Goal: Task Accomplishment & Management: Use online tool/utility

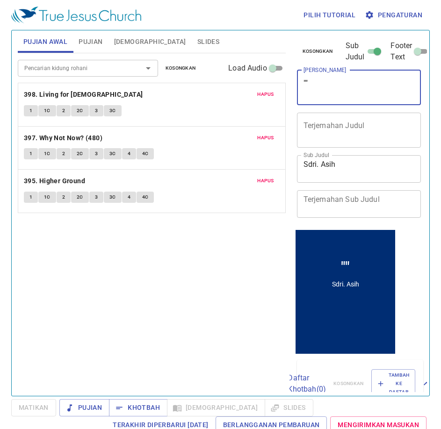
click at [326, 86] on textarea """" at bounding box center [358, 88] width 111 height 18
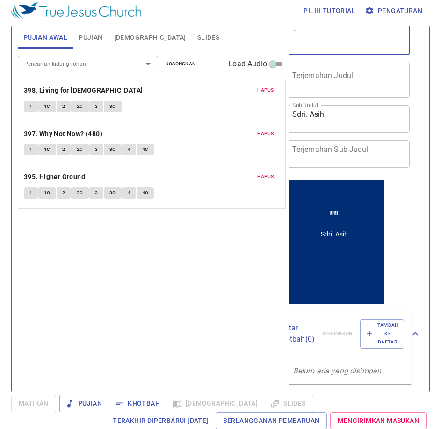
scroll to position [0, 11]
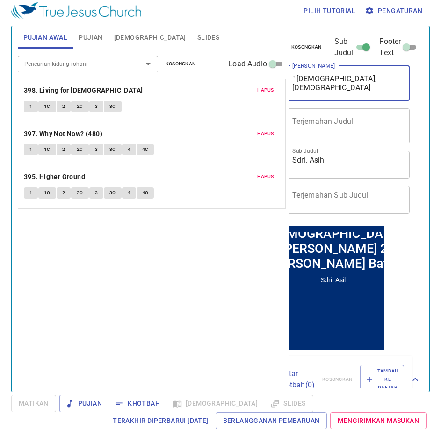
click at [389, 81] on textarea "" Allah, Musa, dan 2 Loh Batu"" at bounding box center [347, 83] width 111 height 18
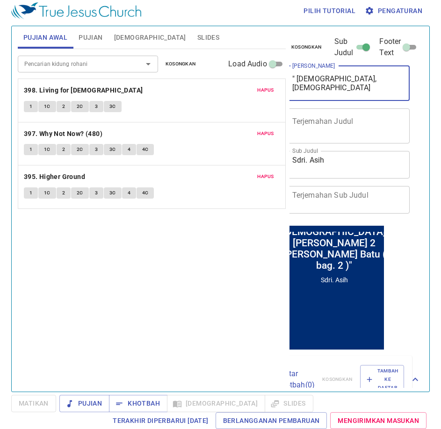
click at [313, 89] on textarea "" Allah, Musa, dan 2 Loh Batu ( bag. 2 )"" at bounding box center [347, 83] width 111 height 18
click at [338, 89] on textarea "" Allah, Musa, dan 2 Loh Batu ( Bag. 2 : Musa )"" at bounding box center [347, 83] width 111 height 18
click at [341, 87] on textarea "" Allah, Musa, dan 2 Loh Batu ( Bag. 2 : Musa )"" at bounding box center [347, 83] width 111 height 18
type textarea "" [DEMOGRAPHIC_DATA][PERSON_NAME][DEMOGRAPHIC_DATA] dan 2 Loh Batu ( Bag. 2 : […"
click at [93, 36] on span "Pujian" at bounding box center [91, 38] width 24 height 12
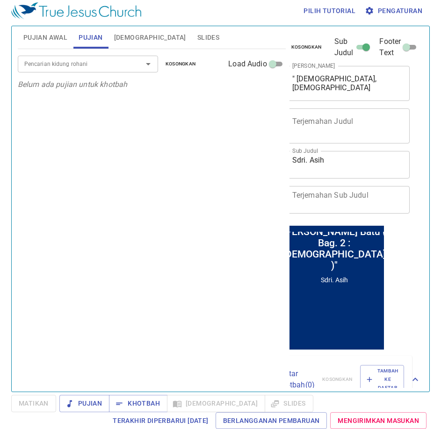
click at [93, 55] on div "Pencarian kidung rohani Pencarian kidung rohani Kosongkan Load Audio" at bounding box center [152, 64] width 268 height 30
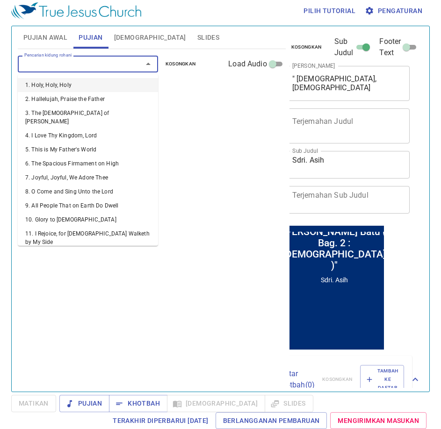
click at [91, 61] on input "Pencarian kidung rohani" at bounding box center [74, 63] width 107 height 11
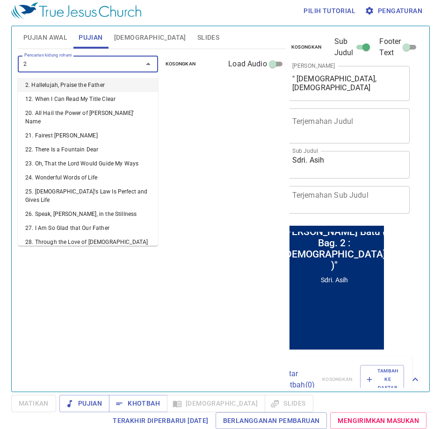
type input "26"
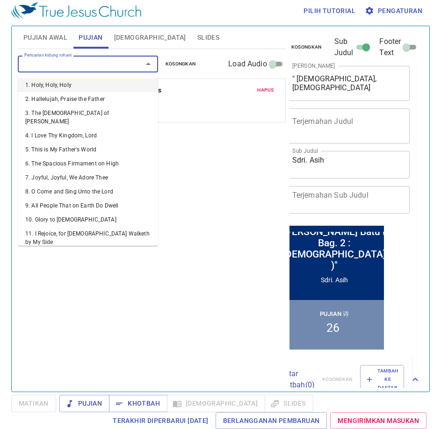
click at [104, 62] on input "Pencarian kidung rohani" at bounding box center [74, 63] width 107 height 11
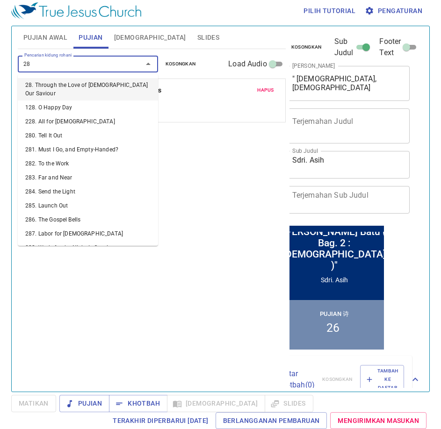
type input "287"
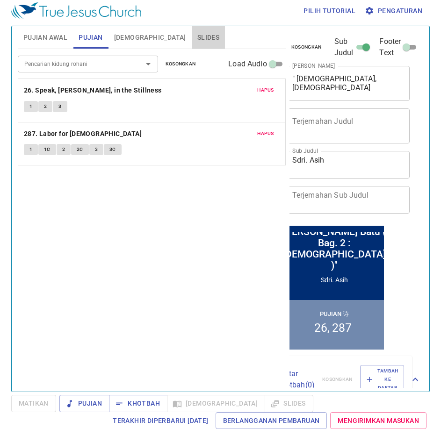
click at [197, 35] on span "Slides" at bounding box center [208, 38] width 22 height 12
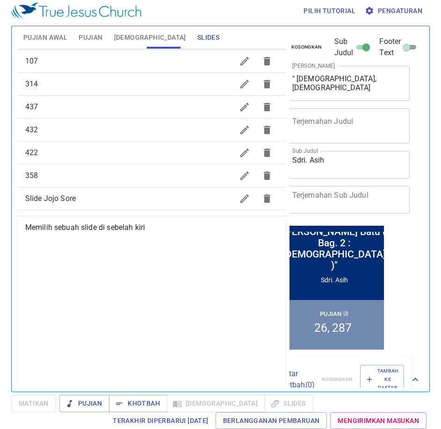
scroll to position [424, 0]
click at [27, 38] on span "Pujian Awal" at bounding box center [45, 38] width 44 height 12
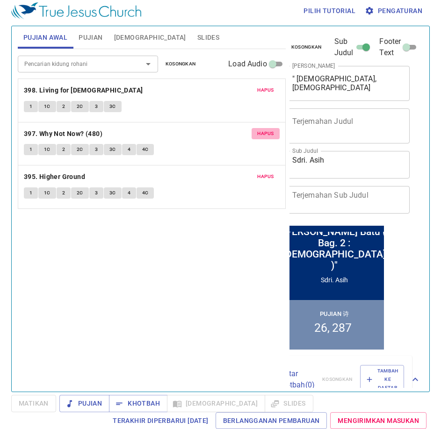
click at [260, 135] on span "Hapus" at bounding box center [265, 133] width 17 height 8
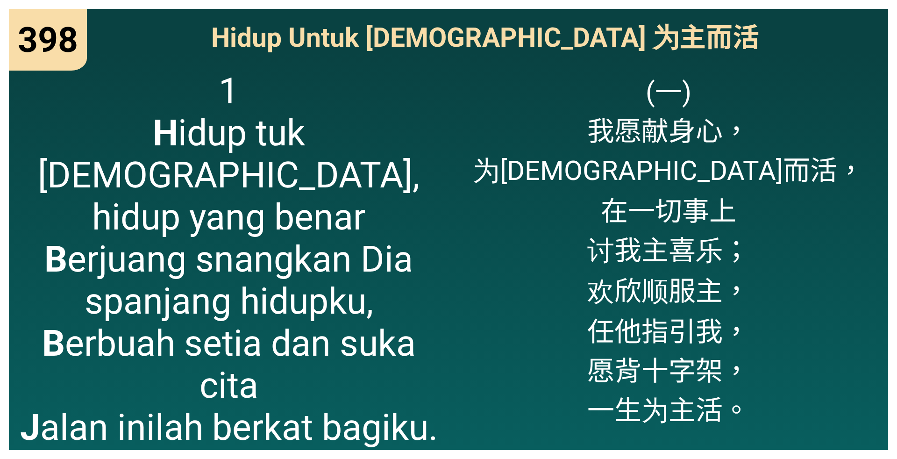
click at [881, 451] on div "398 398 Hidup Untuk Yesus 为主而活 Hidup Untuk Yesus 为主而活 1 H idup tuk Yesus, hidup…" at bounding box center [448, 229] width 897 height 459
click at [808, 347] on div "(一) 我愿献身心， 为基督而活， 在一切事上 讨我主喜乐； 欢欣顺服主， 任他指引我， 愿背十字架， 一生为主活。" at bounding box center [669, 255] width 440 height 389
click at [459, 142] on div "(一) 我愿献身心， 为基督而活， 在一切事上 讨我主喜乐； 欢欣顺服主， 任他指引我， 愿背十字架， 一生为主活。" at bounding box center [669, 255] width 440 height 389
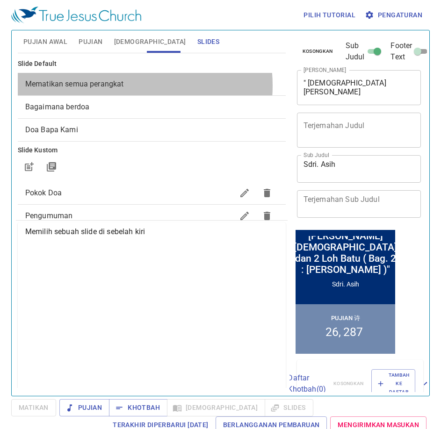
click at [120, 85] on span "Mematikan semua perangkat" at bounding box center [74, 83] width 99 height 9
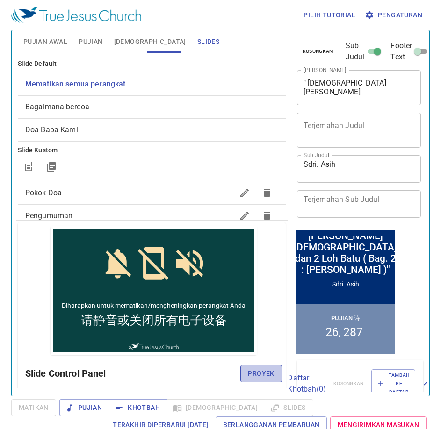
click at [259, 373] on span "Proyek" at bounding box center [261, 374] width 26 height 12
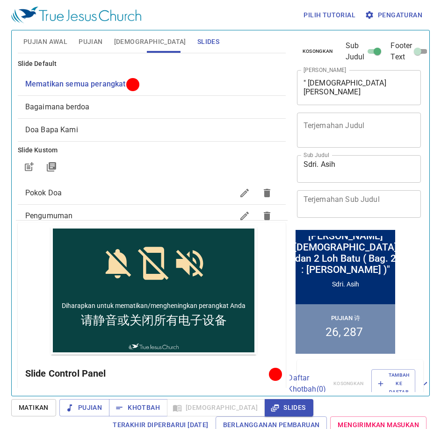
drag, startPoint x: 300, startPoint y: 81, endPoint x: 407, endPoint y: 107, distance: 110.1
click at [407, 107] on div "Kosongkan Sub Judul Footer Text Judul Khotbah " Allah, Musa dan 2 Loh Batu ( Ba…" at bounding box center [358, 128] width 130 height 197
click at [59, 43] on span "Pujian Awal" at bounding box center [45, 42] width 44 height 12
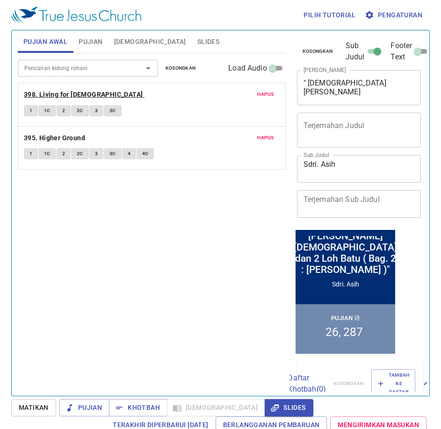
click at [60, 92] on b "398. Living for [DEMOGRAPHIC_DATA]" at bounding box center [83, 95] width 119 height 12
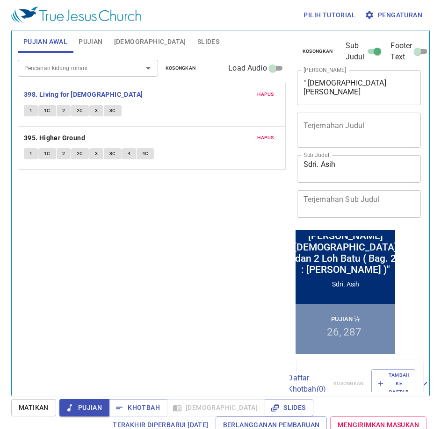
click at [197, 39] on span "Slides" at bounding box center [208, 42] width 22 height 12
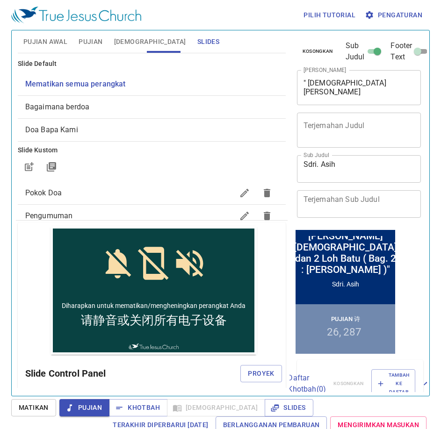
click at [146, 102] on span "Bagaimana berdoa" at bounding box center [151, 106] width 253 height 11
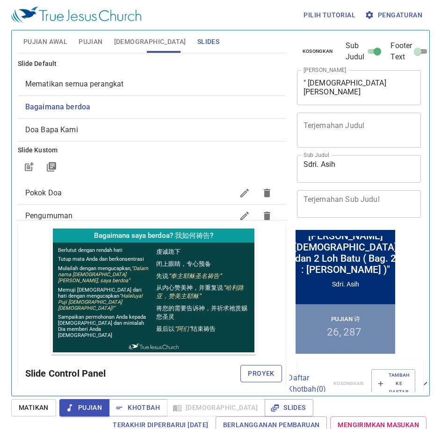
click at [248, 371] on span "Proyek" at bounding box center [261, 374] width 26 height 12
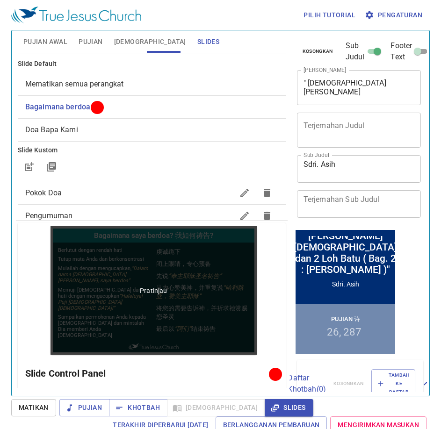
scroll to position [47, 0]
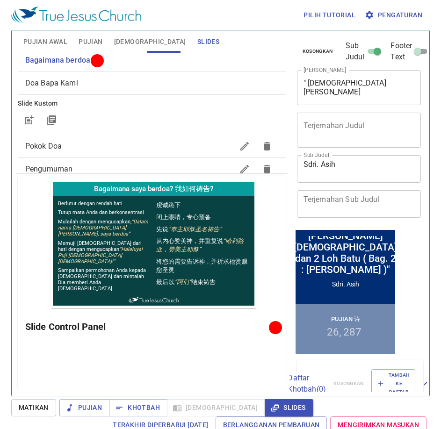
click at [57, 151] on span "Pokok Doa" at bounding box center [129, 146] width 208 height 11
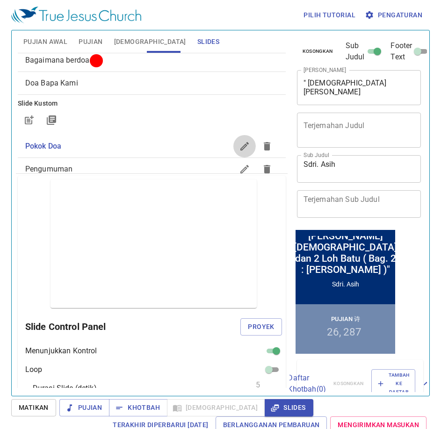
click at [239, 150] on icon "button" at bounding box center [244, 146] width 11 height 11
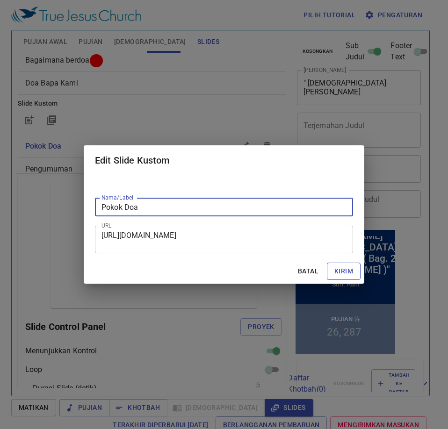
click at [342, 272] on span "Kirim" at bounding box center [343, 271] width 19 height 12
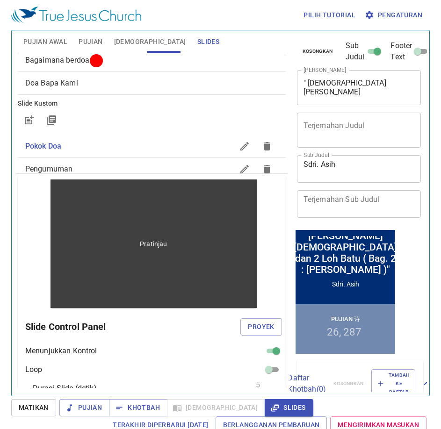
click at [157, 249] on div "Pratinjau" at bounding box center [153, 243] width 206 height 129
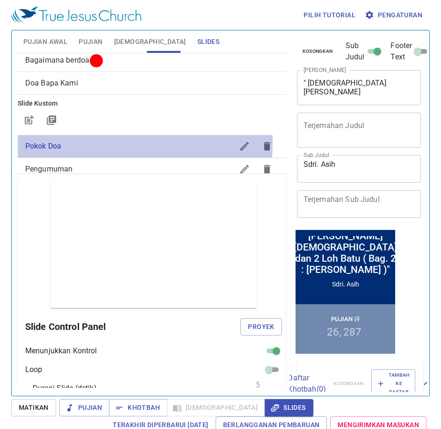
click at [49, 141] on span "Pokok Doa" at bounding box center [129, 146] width 208 height 11
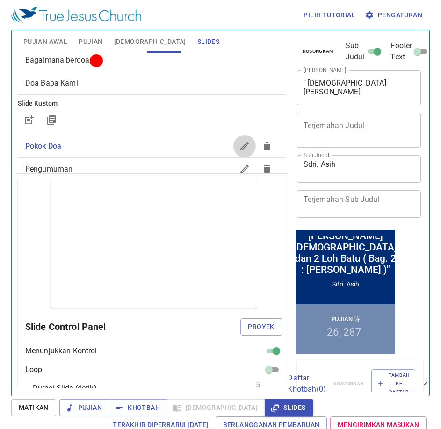
click at [239, 146] on icon "button" at bounding box center [244, 146] width 11 height 11
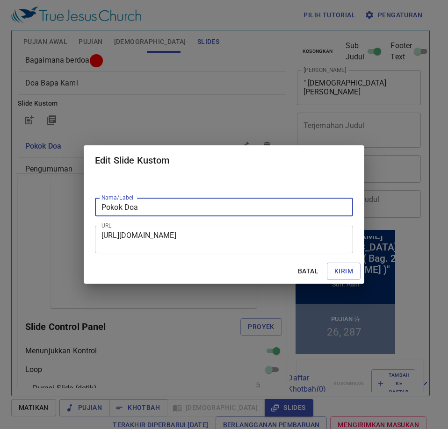
click at [194, 208] on input "Pokok Doa" at bounding box center [224, 207] width 258 height 19
click at [99, 236] on div "https://docs.google.com/presentation/d/1z5OLK6_3NJUolRqwRa6g4-yMGDh9YXAqHAT-tW7…" at bounding box center [224, 240] width 258 height 28
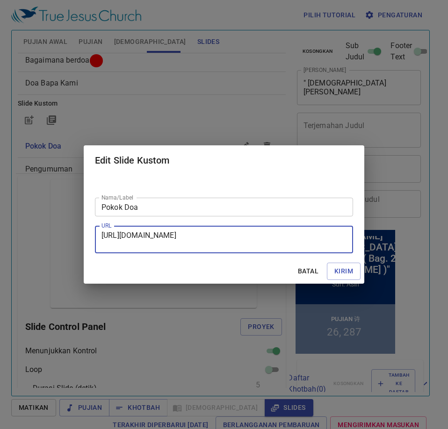
type textarea "c"
click at [308, 269] on span "Batal" at bounding box center [308, 271] width 22 height 12
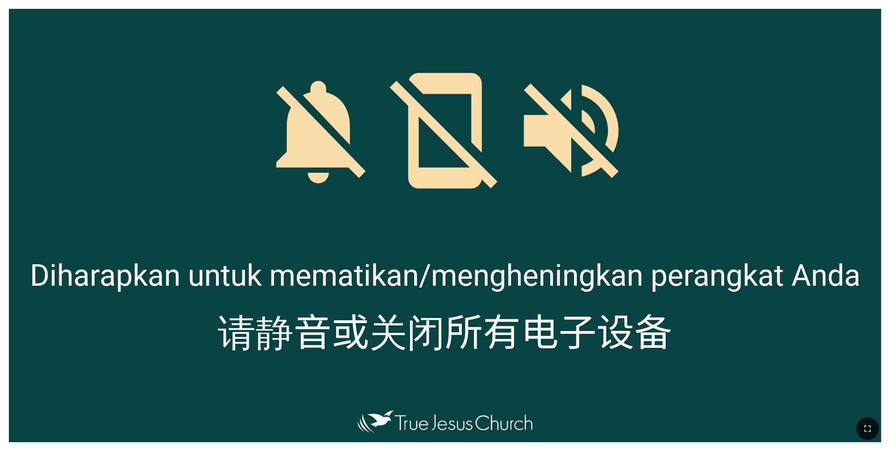
drag, startPoint x: 871, startPoint y: 429, endPoint x: 819, endPoint y: 460, distance: 60.6
click at [871, 429] on icon "button" at bounding box center [867, 428] width 11 height 11
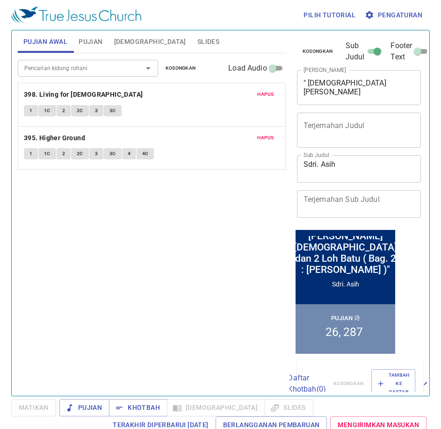
click at [197, 44] on span "Slides" at bounding box center [208, 42] width 22 height 12
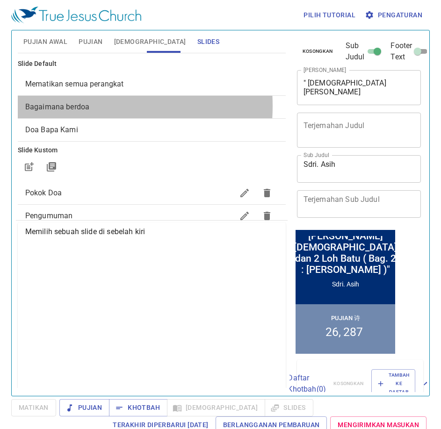
click at [66, 106] on span "Bagaimana berdoa" at bounding box center [57, 106] width 64 height 9
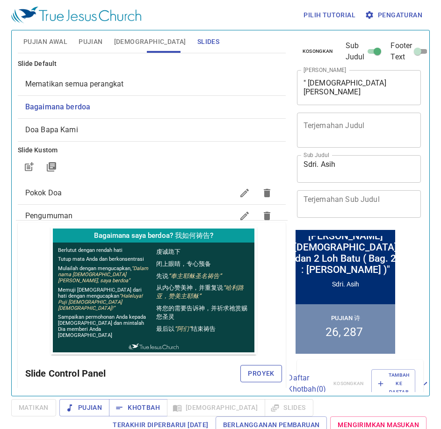
click at [259, 372] on span "Proyek" at bounding box center [261, 374] width 26 height 12
click at [57, 189] on span "Pokok Doa" at bounding box center [43, 192] width 36 height 9
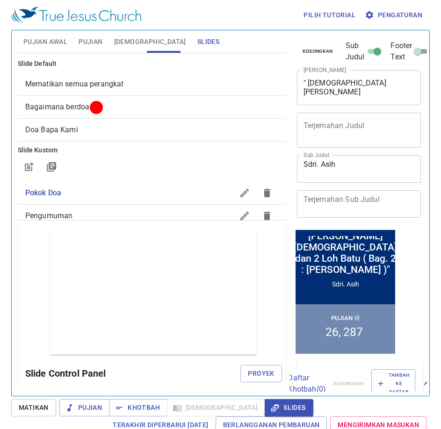
click at [37, 41] on span "Pujian Awal" at bounding box center [45, 42] width 44 height 12
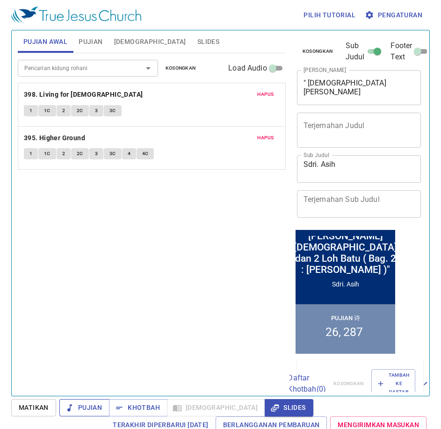
click at [86, 412] on span "Pujian" at bounding box center [84, 408] width 35 height 12
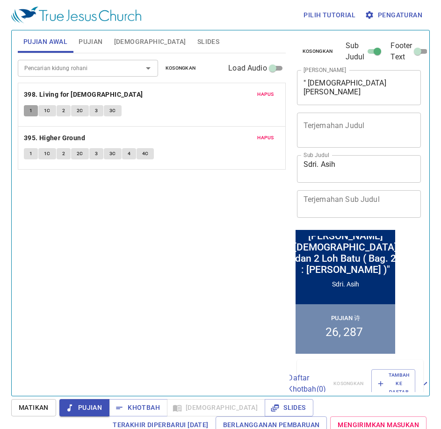
click at [28, 114] on button "1" at bounding box center [31, 110] width 14 height 11
click at [44, 113] on span "1C" at bounding box center [47, 111] width 7 height 8
click at [61, 111] on button "2" at bounding box center [64, 110] width 14 height 11
click at [77, 111] on span "2C" at bounding box center [80, 111] width 7 height 8
click at [98, 111] on button "3" at bounding box center [96, 110] width 14 height 11
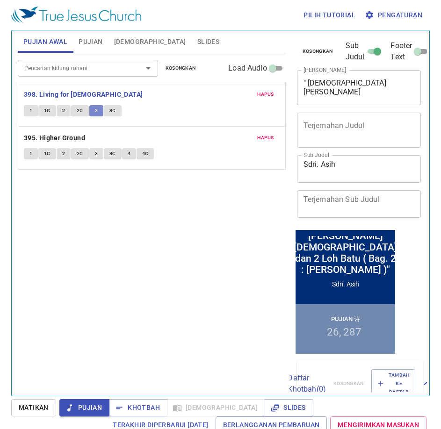
click at [98, 111] on button "3" at bounding box center [96, 110] width 14 height 11
click at [108, 113] on button "3C" at bounding box center [113, 110] width 18 height 11
click at [197, 43] on span "Slides" at bounding box center [208, 42] width 22 height 12
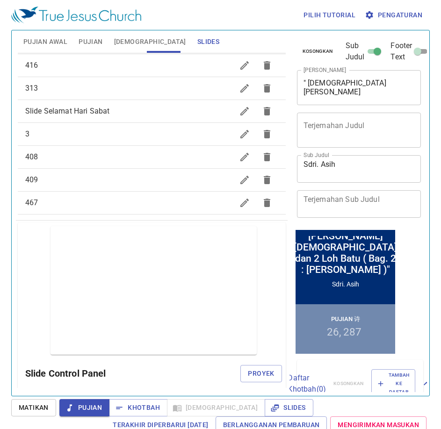
scroll to position [681, 0]
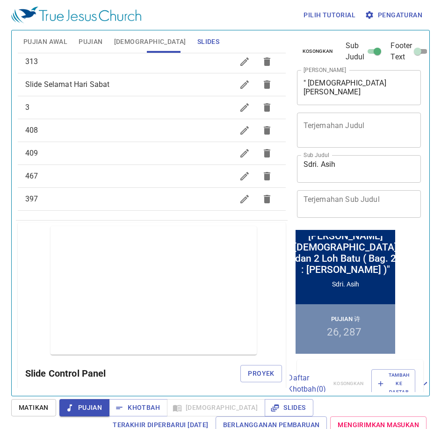
click at [52, 202] on span "397" at bounding box center [129, 198] width 208 height 11
click at [263, 370] on span "Proyek" at bounding box center [261, 374] width 26 height 12
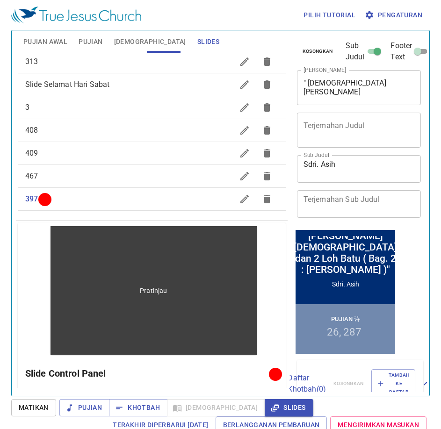
click at [99, 346] on div "Pratinjau" at bounding box center [153, 290] width 206 height 129
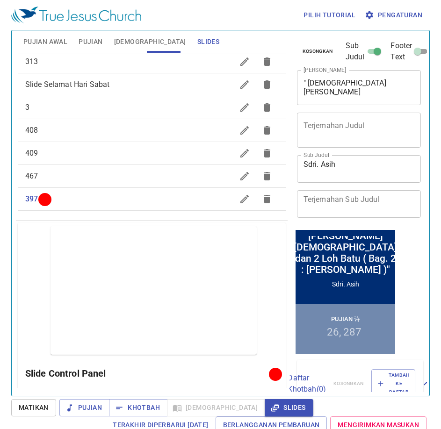
click at [58, 46] on span "Pujian Awal" at bounding box center [45, 42] width 44 height 12
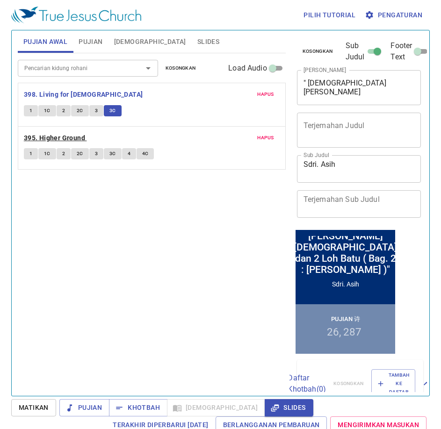
click at [58, 136] on b "395. Higher Ground" at bounding box center [54, 138] width 61 height 12
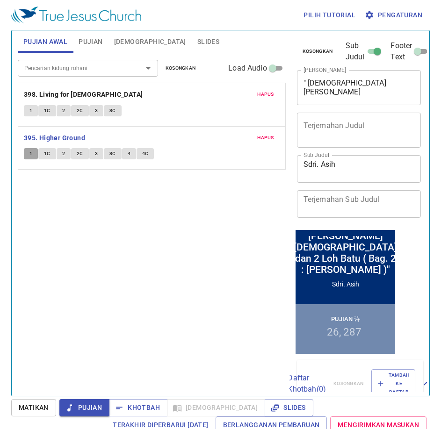
click at [28, 152] on button "1" at bounding box center [31, 153] width 14 height 11
click at [43, 156] on button "1C" at bounding box center [47, 153] width 18 height 11
click at [63, 154] on span "2" at bounding box center [63, 154] width 3 height 8
click at [85, 150] on button "2C" at bounding box center [80, 153] width 18 height 11
click at [95, 156] on span "3" at bounding box center [96, 154] width 3 height 8
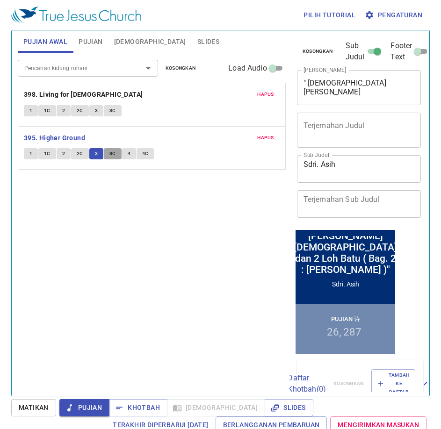
click at [116, 155] on button "3C" at bounding box center [113, 153] width 18 height 11
click at [125, 155] on button "4" at bounding box center [129, 153] width 14 height 11
click at [150, 155] on button "4C" at bounding box center [145, 153] width 18 height 11
click at [150, 407] on span "Khotbah" at bounding box center [137, 408] width 43 height 12
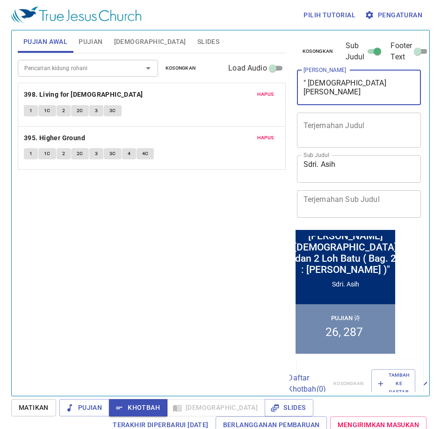
click at [317, 96] on textarea "" Allah, Musa dan 2 Loh Batu ( Bag. 2 : Musa )"" at bounding box center [358, 88] width 111 height 18
click at [275, 218] on div "Pencarian kidung rohani Pencarian kidung rohani Kosongkan Load Audio Hapus 398.…" at bounding box center [152, 220] width 268 height 335
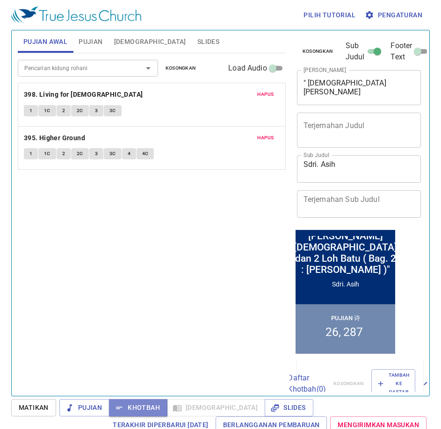
drag, startPoint x: 143, startPoint y: 408, endPoint x: 151, endPoint y: 405, distance: 8.9
click at [151, 405] on span "Khotbah" at bounding box center [137, 408] width 43 height 12
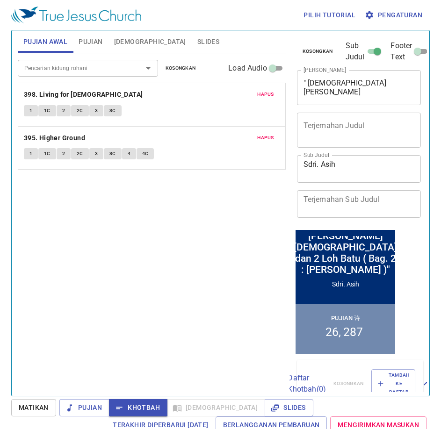
click at [151, 405] on span "Khotbah" at bounding box center [137, 408] width 43 height 12
click at [86, 48] on button "Pujian" at bounding box center [90, 41] width 35 height 22
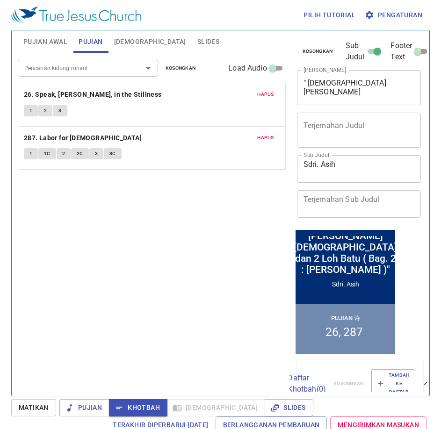
click at [27, 111] on button "1" at bounding box center [31, 110] width 14 height 11
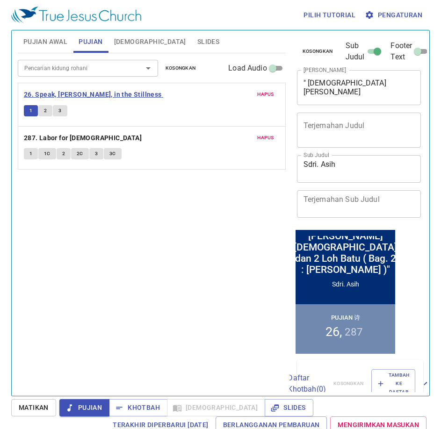
click at [52, 91] on b "26. Speak, [PERSON_NAME], in the Stillness" at bounding box center [93, 95] width 138 height 12
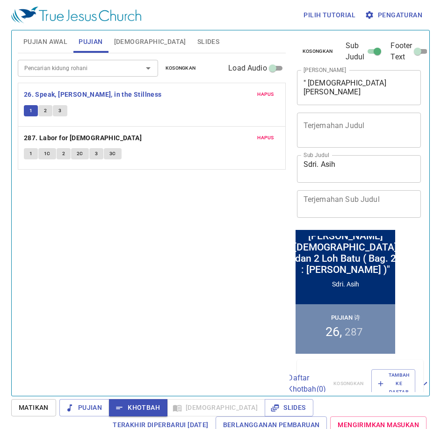
click at [28, 110] on button "1" at bounding box center [31, 110] width 14 height 11
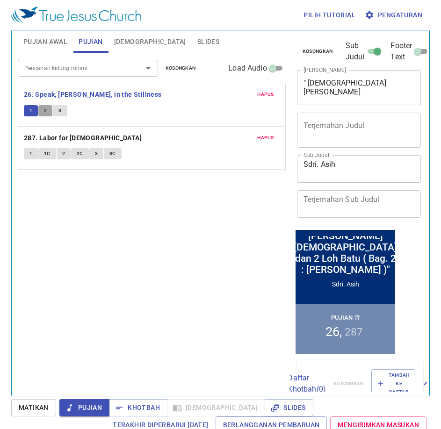
click at [47, 114] on span "2" at bounding box center [45, 111] width 3 height 8
click at [64, 111] on button "3" at bounding box center [60, 110] width 14 height 11
click at [197, 44] on span "Slides" at bounding box center [208, 42] width 22 height 12
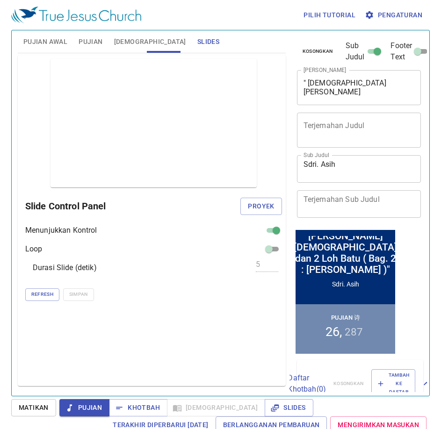
scroll to position [4, 0]
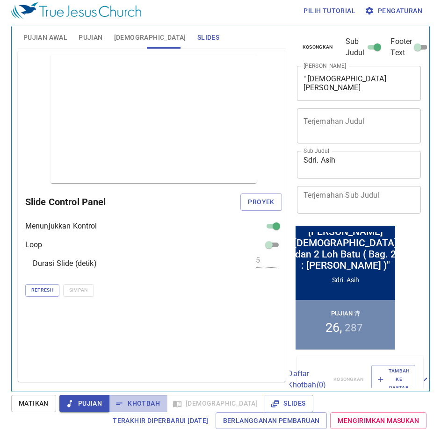
click at [136, 406] on span "Khotbah" at bounding box center [137, 404] width 43 height 12
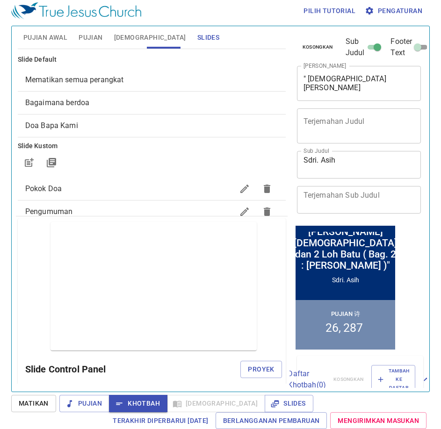
scroll to position [0, 0]
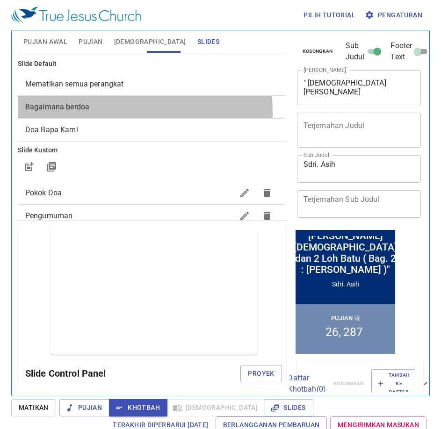
click at [71, 113] on div "Bagaimana berdoa" at bounding box center [152, 107] width 268 height 22
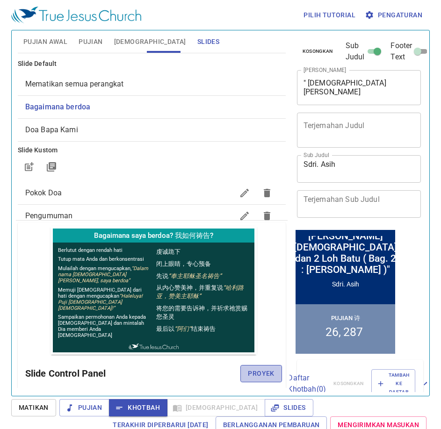
click at [261, 370] on span "Proyek" at bounding box center [261, 374] width 26 height 12
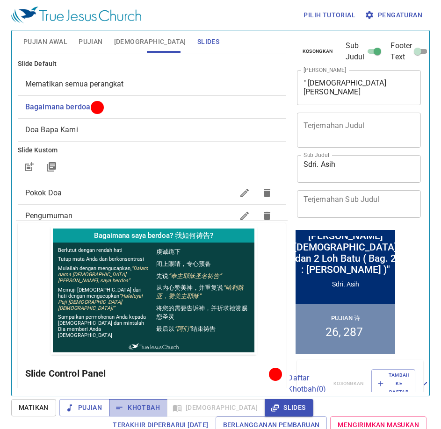
click at [144, 409] on span "Khotbah" at bounding box center [137, 408] width 43 height 12
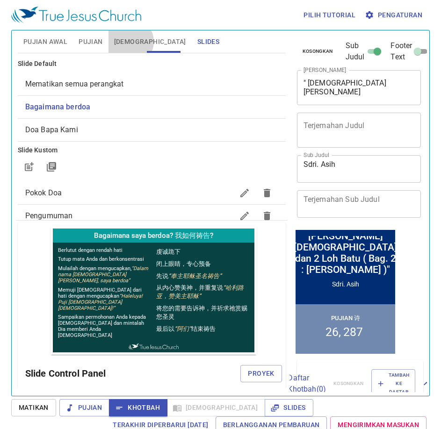
click at [129, 42] on span "[DEMOGRAPHIC_DATA]" at bounding box center [150, 42] width 72 height 12
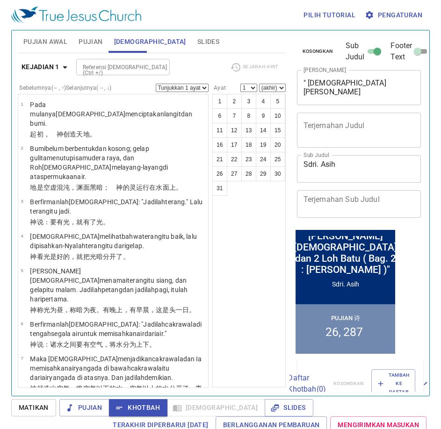
click at [353, 90] on textarea "" Allah, Musa dan 2 Loh Batu ( Bag. 2 : Musa )"" at bounding box center [358, 88] width 111 height 18
type textarea "" [DEMOGRAPHIC_DATA][PERSON_NAME][DEMOGRAPHIC_DATA] dan 2 Loh Batu ( Bag. 2 : […"
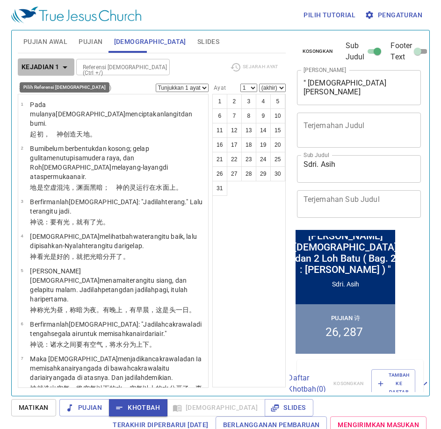
click at [64, 69] on icon "button" at bounding box center [64, 67] width 11 height 11
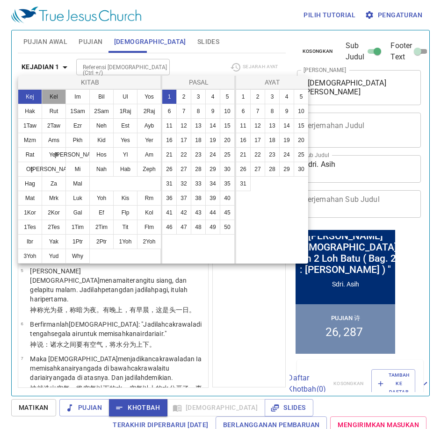
click at [48, 97] on button "Kel" at bounding box center [54, 96] width 24 height 15
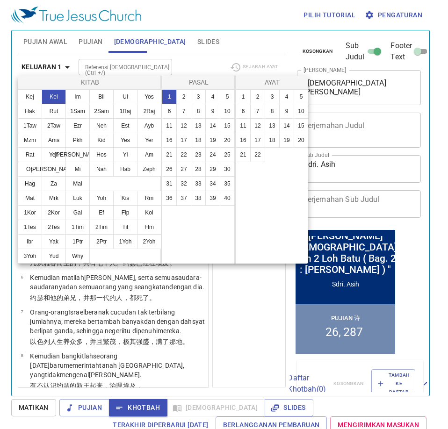
click at [263, 307] on div at bounding box center [224, 214] width 448 height 429
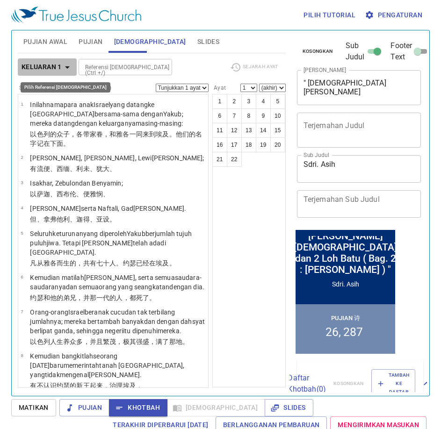
click at [64, 64] on icon "button" at bounding box center [67, 67] width 11 height 11
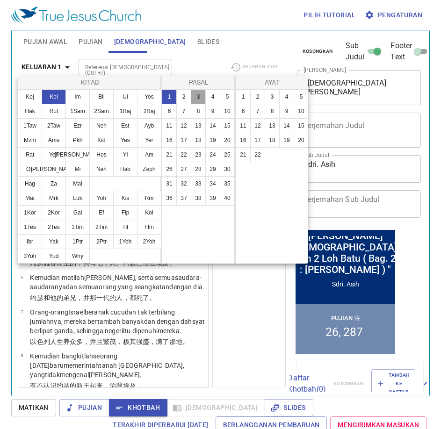
click at [195, 99] on button "3" at bounding box center [198, 96] width 15 height 15
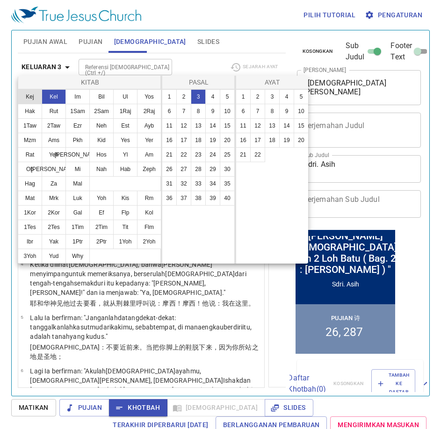
click at [33, 97] on button "Kej" at bounding box center [30, 96] width 24 height 15
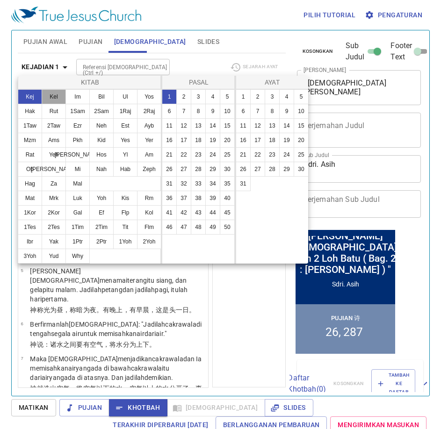
click at [57, 95] on button "Kel" at bounding box center [54, 96] width 24 height 15
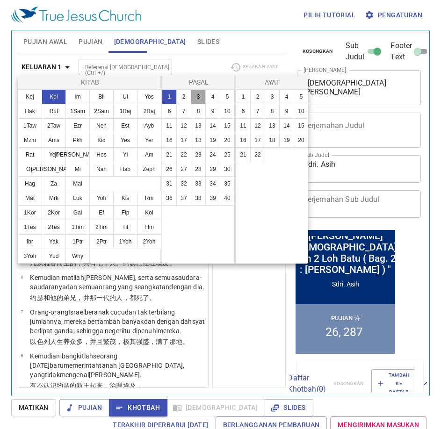
click at [196, 98] on button "3" at bounding box center [198, 96] width 15 height 15
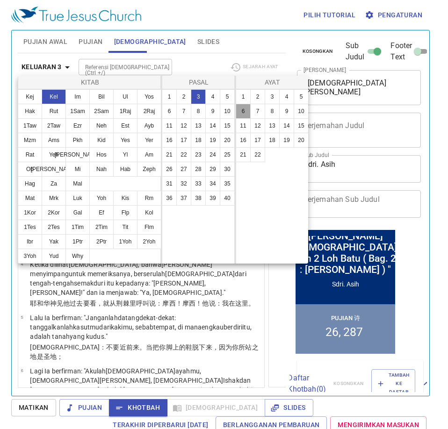
click at [245, 114] on button "6" at bounding box center [243, 111] width 15 height 15
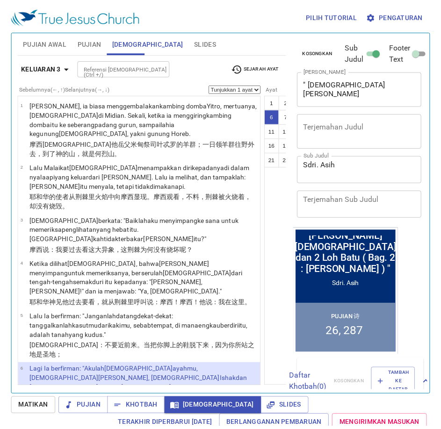
scroll to position [179, 0]
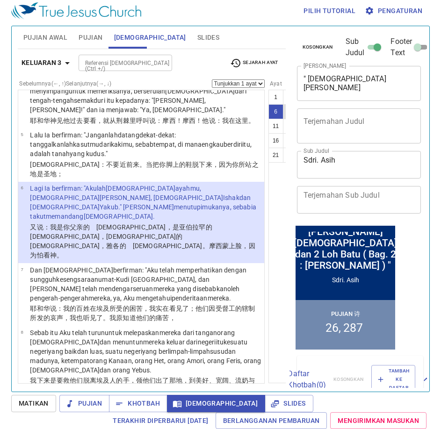
click at [283, 111] on button "7" at bounding box center [290, 111] width 15 height 15
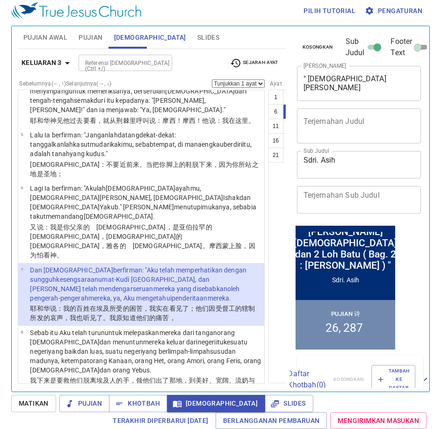
click at [297, 115] on button "8" at bounding box center [304, 111] width 15 height 15
select select "8"
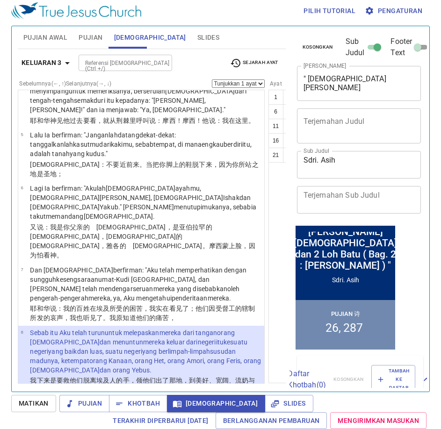
scroll to position [332, 0]
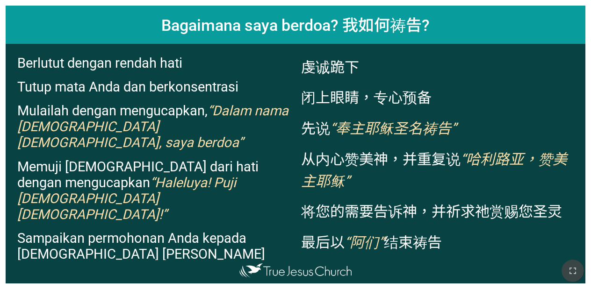
drag, startPoint x: 571, startPoint y: 266, endPoint x: 784, endPoint y: 351, distance: 229.4
click at [571, 267] on icon "button" at bounding box center [572, 270] width 11 height 11
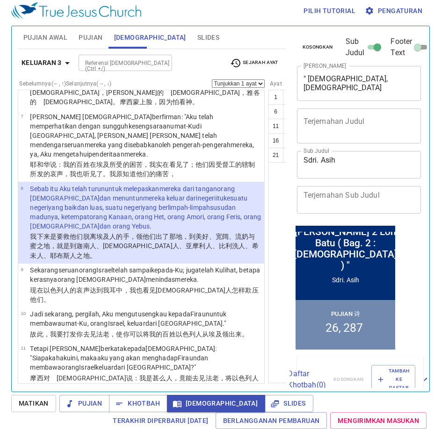
click at [312, 114] on button "9" at bounding box center [319, 111] width 15 height 15
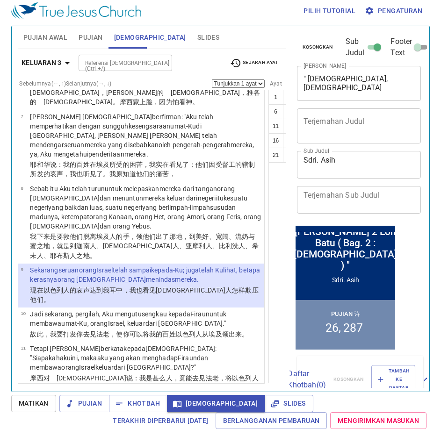
click at [326, 113] on button "10" at bounding box center [333, 111] width 15 height 15
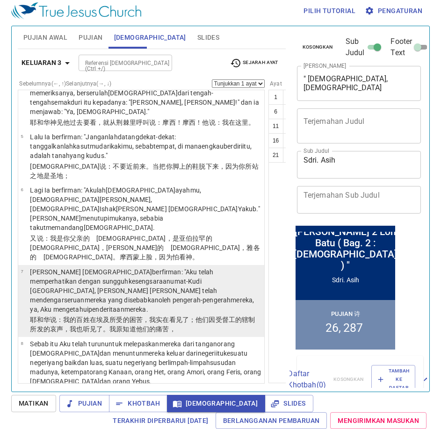
scroll to position [223, 0]
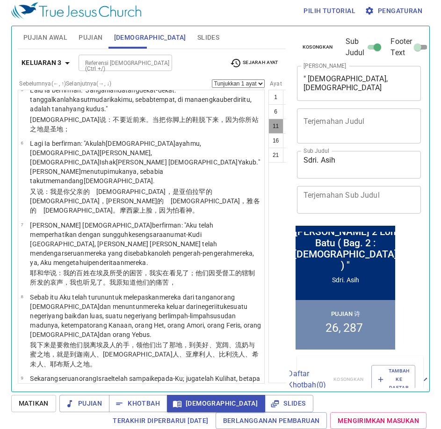
click at [268, 122] on button "11" at bounding box center [275, 126] width 15 height 15
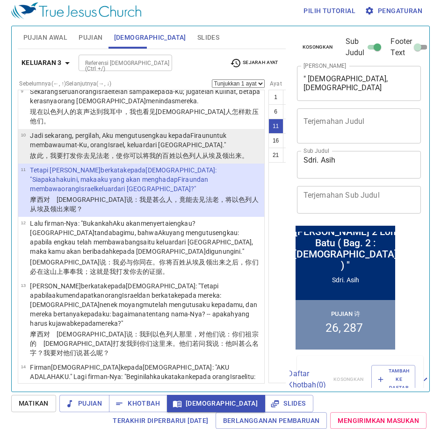
scroll to position [464, 0]
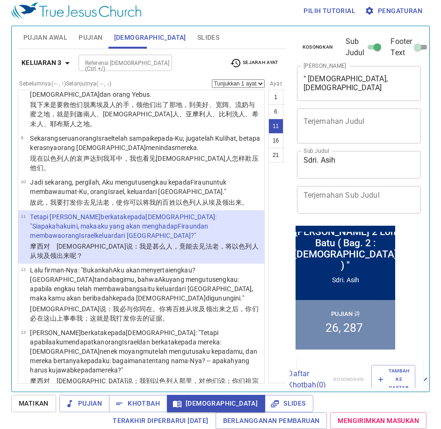
click at [297, 130] on button "13" at bounding box center [304, 126] width 15 height 15
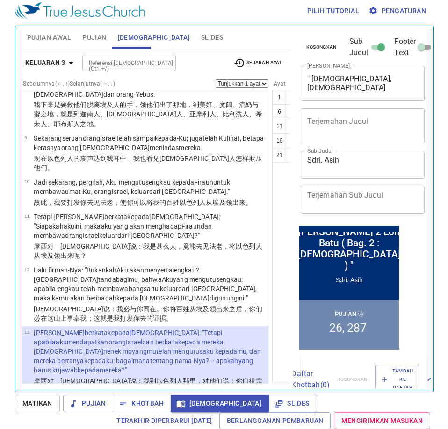
scroll to position [654, 0]
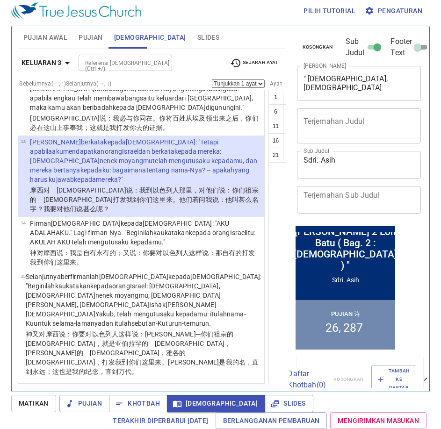
click at [312, 127] on button "14" at bounding box center [319, 126] width 15 height 15
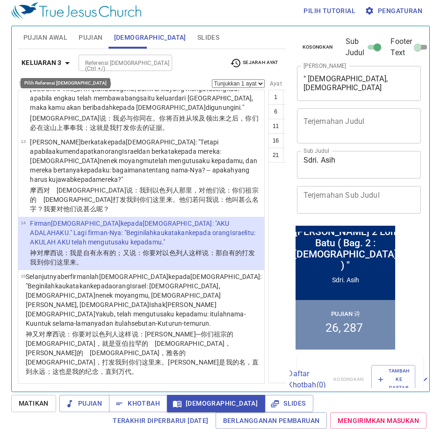
click at [71, 64] on icon "button" at bounding box center [67, 62] width 11 height 11
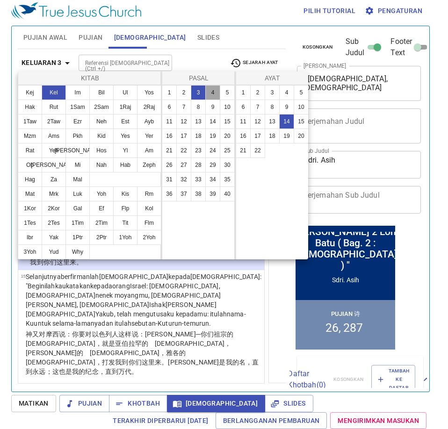
click at [215, 91] on button "4" at bounding box center [212, 92] width 15 height 15
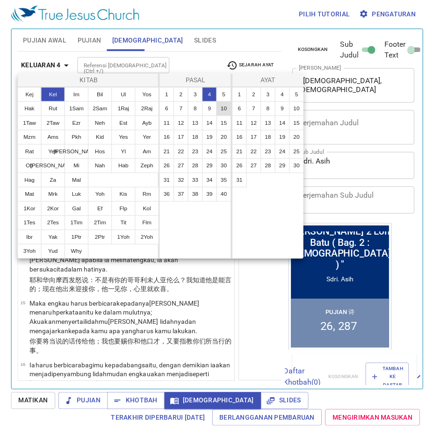
scroll to position [0, 0]
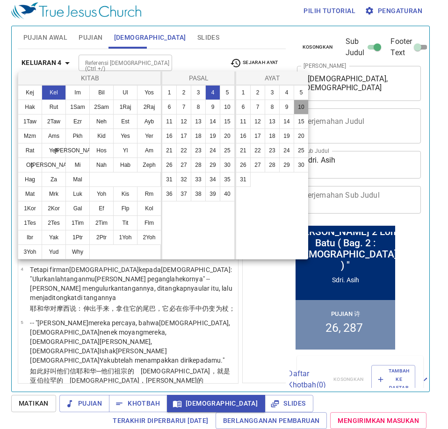
click at [299, 104] on button "10" at bounding box center [300, 107] width 15 height 15
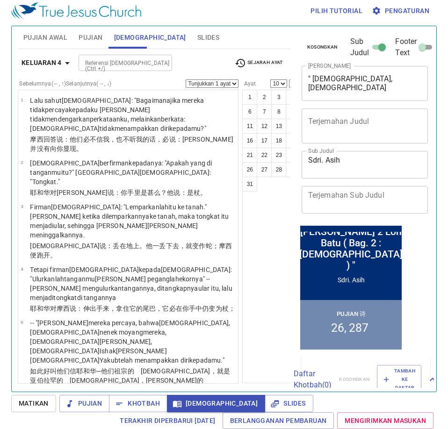
scroll to position [415, 0]
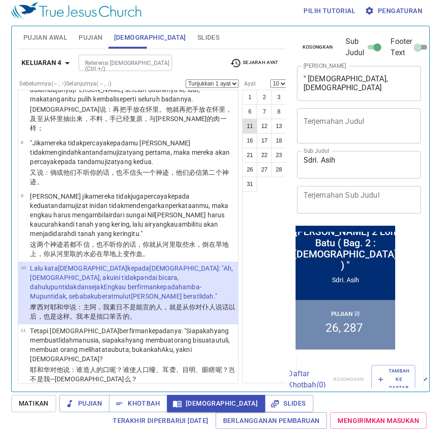
click at [242, 126] on button "11" at bounding box center [249, 126] width 15 height 15
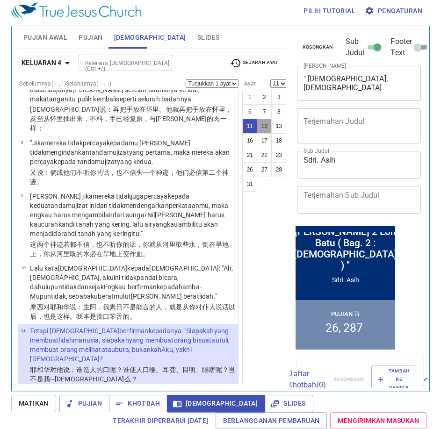
click at [257, 125] on button "12" at bounding box center [264, 126] width 15 height 15
select select "12"
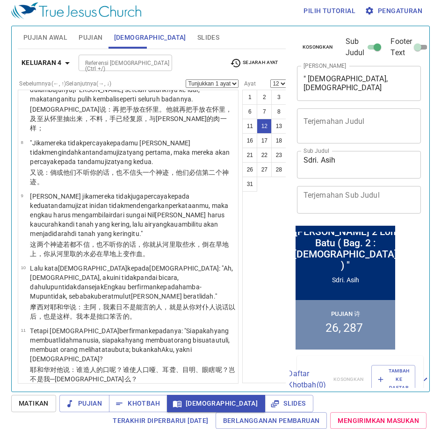
click at [203, 84] on select "Tunjukkan 1 ayat Tunjukkan 2 ayat Tunjukkan 3 ayat Tunjukkan 4 ayat Tunjukkan 5…" at bounding box center [212, 83] width 53 height 8
select select "3"
click at [186, 79] on select "Tunjukkan 1 ayat Tunjukkan 2 ayat Tunjukkan 3 ayat Tunjukkan 4 ayat Tunjukkan 5…" at bounding box center [212, 83] width 53 height 8
click at [300, 112] on button "10" at bounding box center [307, 111] width 15 height 15
select select "10"
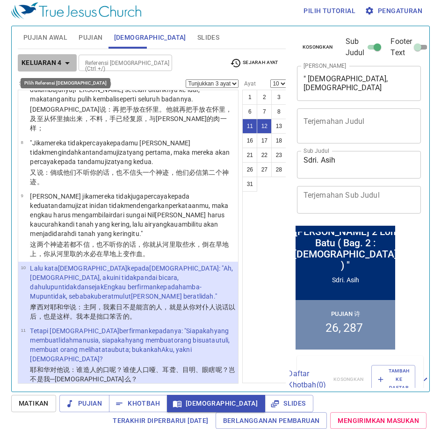
click at [68, 60] on icon "button" at bounding box center [67, 62] width 11 height 11
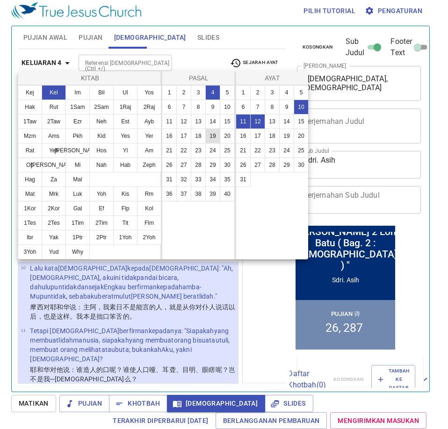
click at [214, 137] on button "19" at bounding box center [212, 136] width 15 height 15
select select "1"
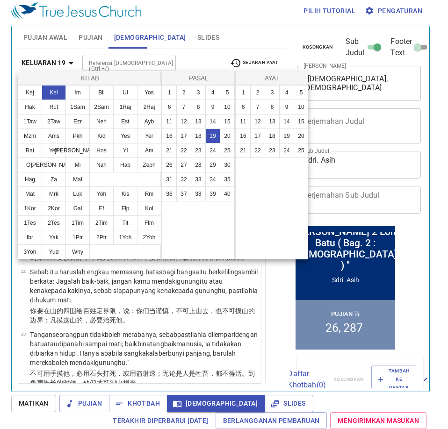
scroll to position [0, 0]
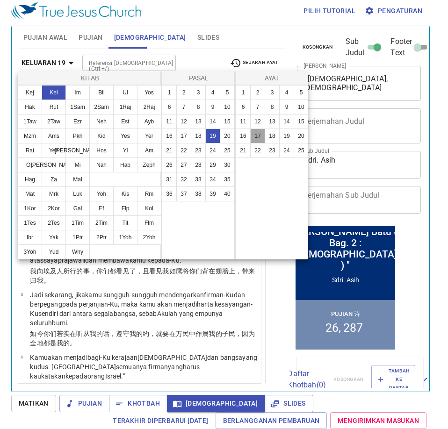
click at [258, 134] on button "17" at bounding box center [257, 136] width 15 height 15
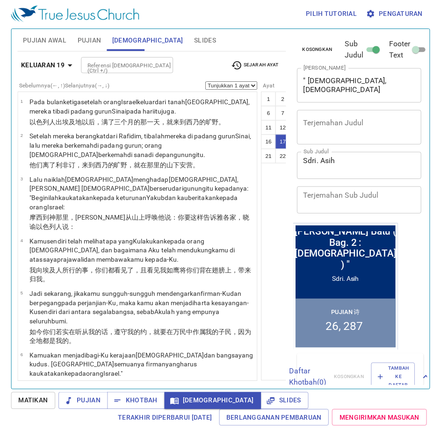
scroll to position [863, 0]
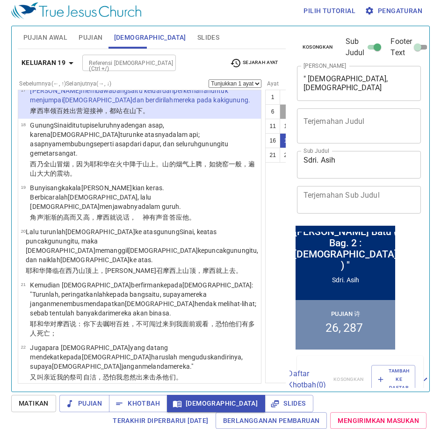
click at [279, 105] on button "7" at bounding box center [286, 111] width 15 height 15
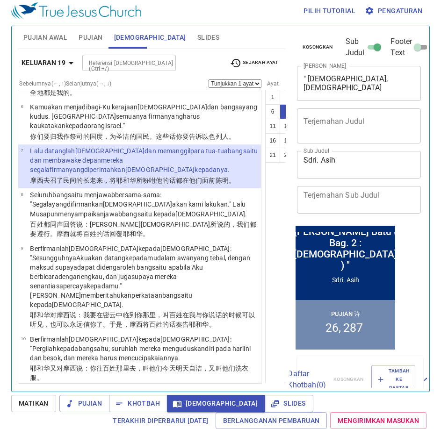
click at [323, 126] on button "15" at bounding box center [330, 126] width 15 height 15
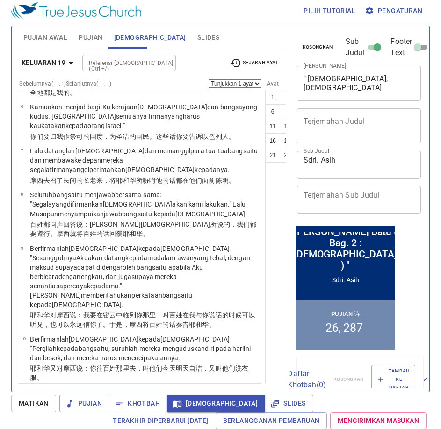
scroll to position [756, 0]
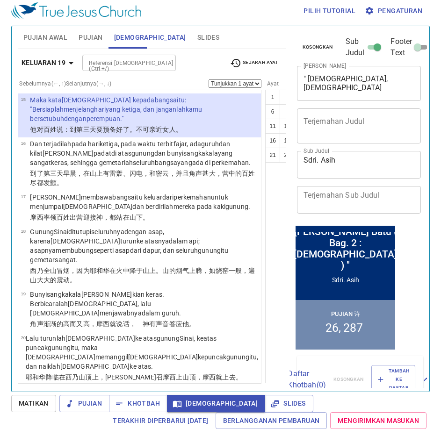
click at [308, 123] on button "14" at bounding box center [315, 126] width 15 height 15
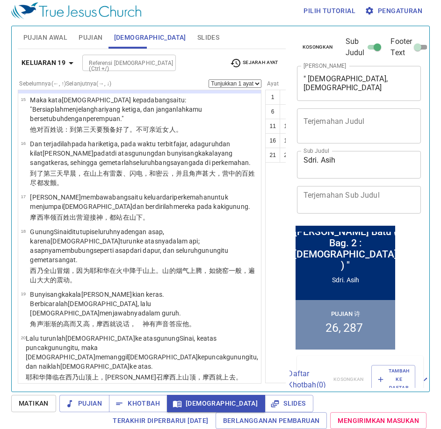
click at [323, 125] on button "15" at bounding box center [330, 126] width 15 height 15
select select "15"
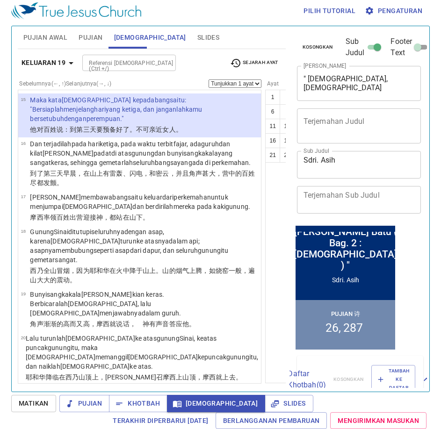
click at [208, 84] on select "Tunjukkan 1 ayat Tunjukkan 2 ayat Tunjukkan 3 ayat Tunjukkan 4 ayat Tunjukkan 5…" at bounding box center [234, 83] width 53 height 8
select select "2"
click at [208, 79] on select "Tunjukkan 1 ayat Tunjukkan 2 ayat Tunjukkan 3 ayat Tunjukkan 4 ayat Tunjukkan 5…" at bounding box center [234, 83] width 53 height 8
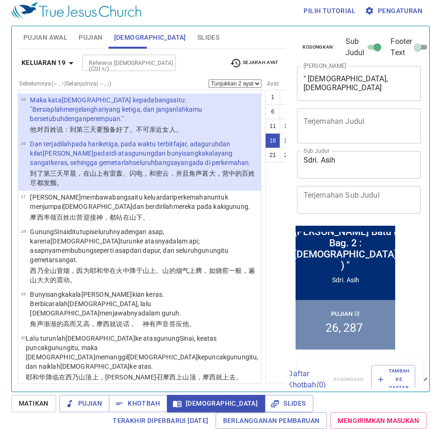
click at [308, 126] on button "14" at bounding box center [315, 126] width 15 height 15
select select "14"
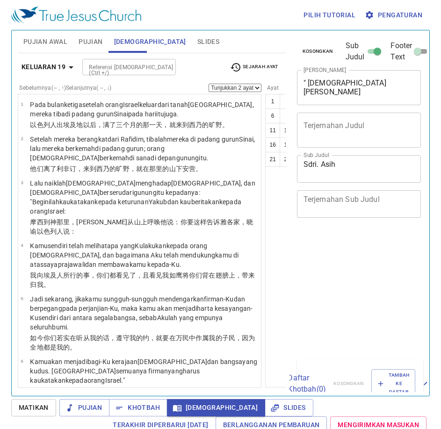
select select "2"
select select "14"
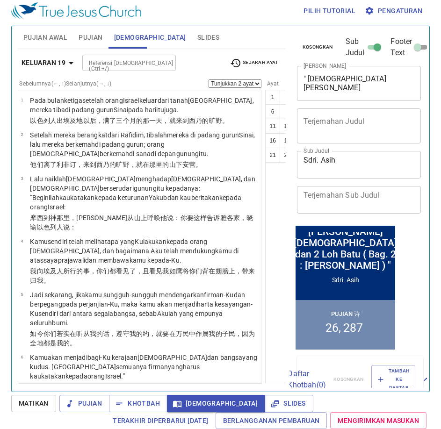
scroll to position [756, 0]
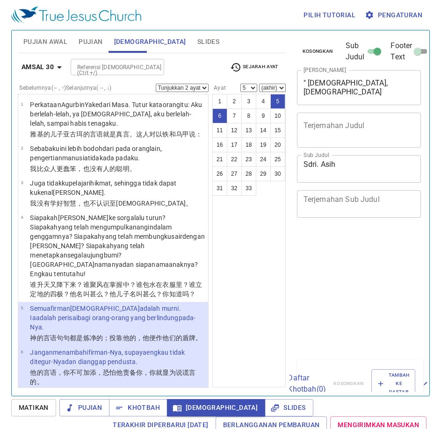
select select "2"
select select "5"
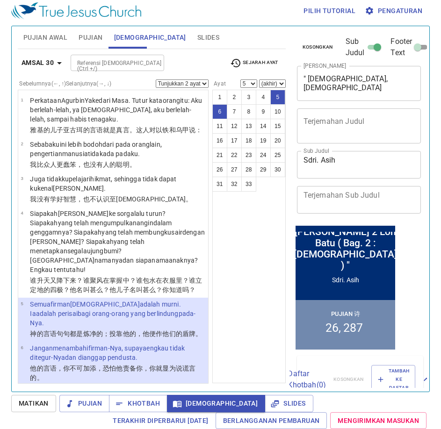
scroll to position [140, 0]
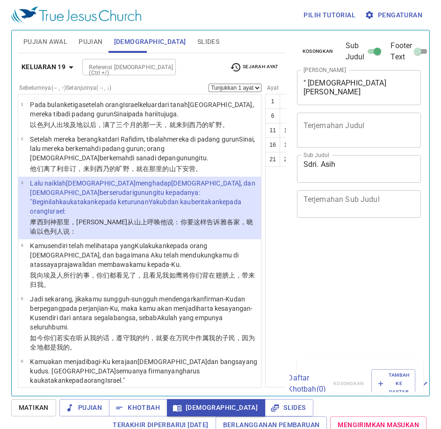
select select "3"
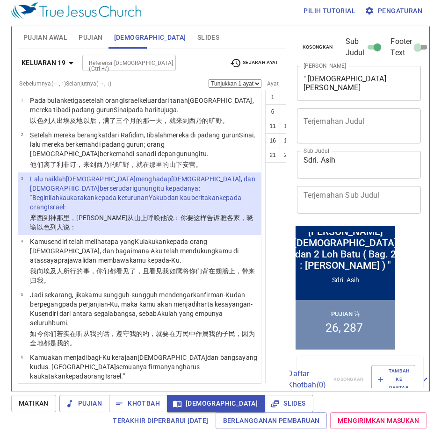
scroll to position [4, 0]
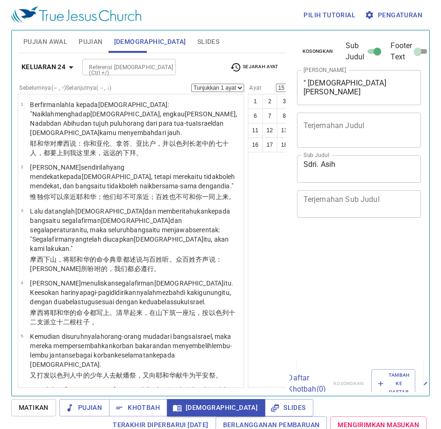
select select "15"
select select "14"
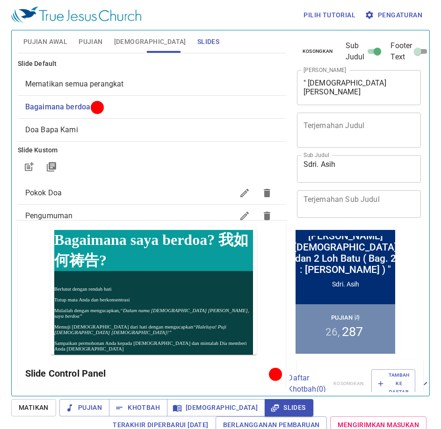
scroll to position [57, 0]
